Goal: Use online tool/utility: Utilize a website feature to perform a specific function

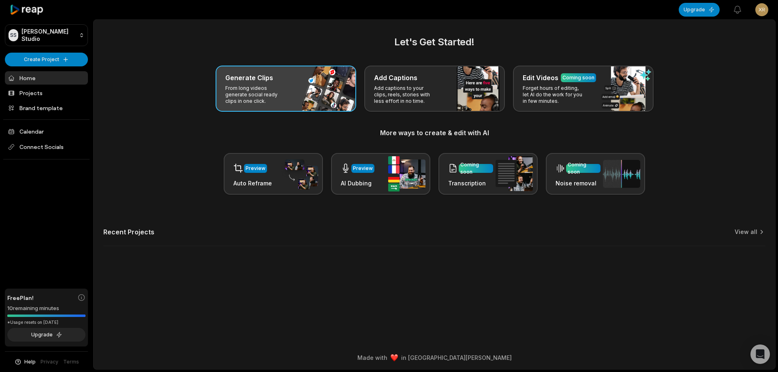
click at [294, 96] on div "Generate Clips From long videos generate social ready clips in one click." at bounding box center [285, 89] width 141 height 46
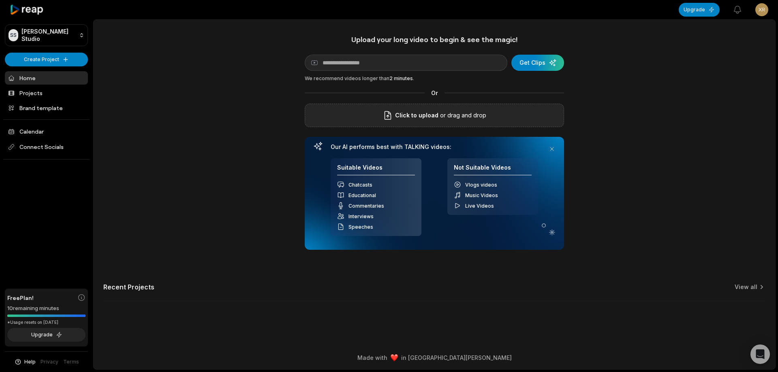
click at [434, 114] on span "Click to upload" at bounding box center [416, 116] width 43 height 10
click at [0, 0] on input "Click to upload" at bounding box center [0, 0] width 0 height 0
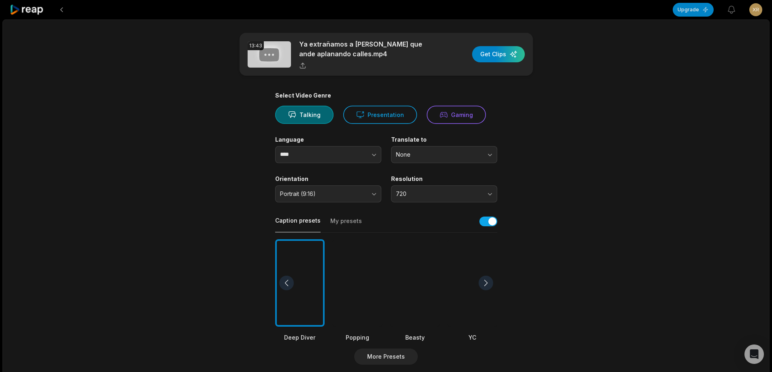
click at [422, 279] on div at bounding box center [414, 283] width 49 height 88
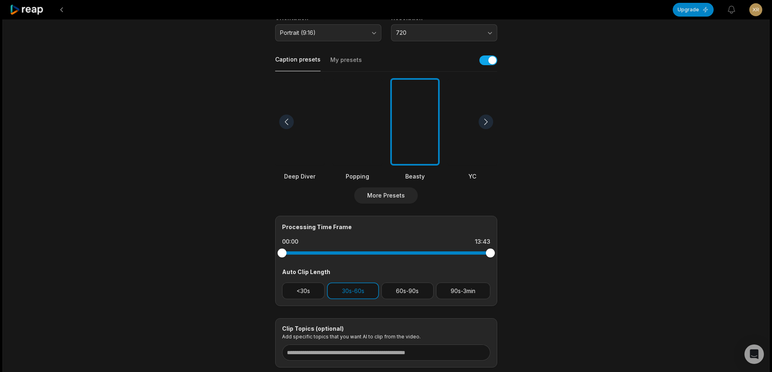
scroll to position [162, 0]
click at [474, 289] on button "90s-3min" at bounding box center [463, 290] width 54 height 17
click at [363, 292] on button "30s-60s" at bounding box center [353, 290] width 52 height 17
drag, startPoint x: 489, startPoint y: 253, endPoint x: 433, endPoint y: 251, distance: 55.5
click at [433, 251] on div at bounding box center [433, 252] width 9 height 9
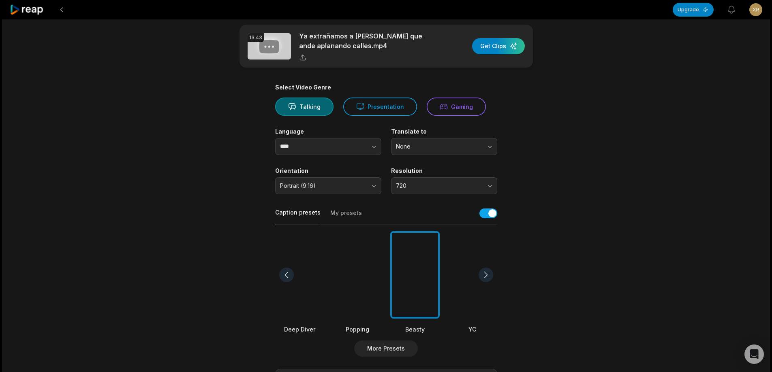
scroll to position [0, 0]
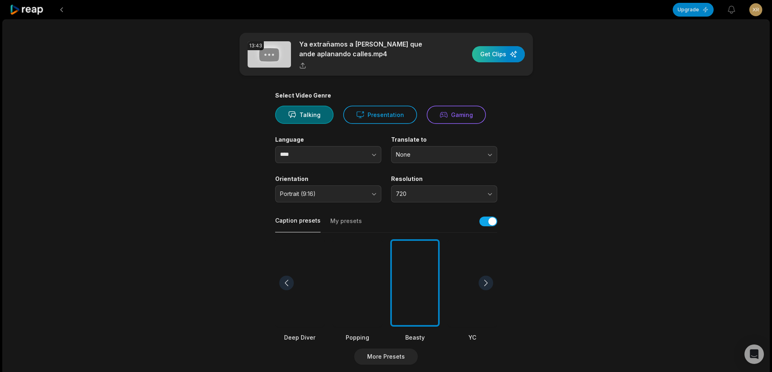
click at [496, 54] on div "button" at bounding box center [498, 54] width 53 height 16
